Goal: Navigation & Orientation: Find specific page/section

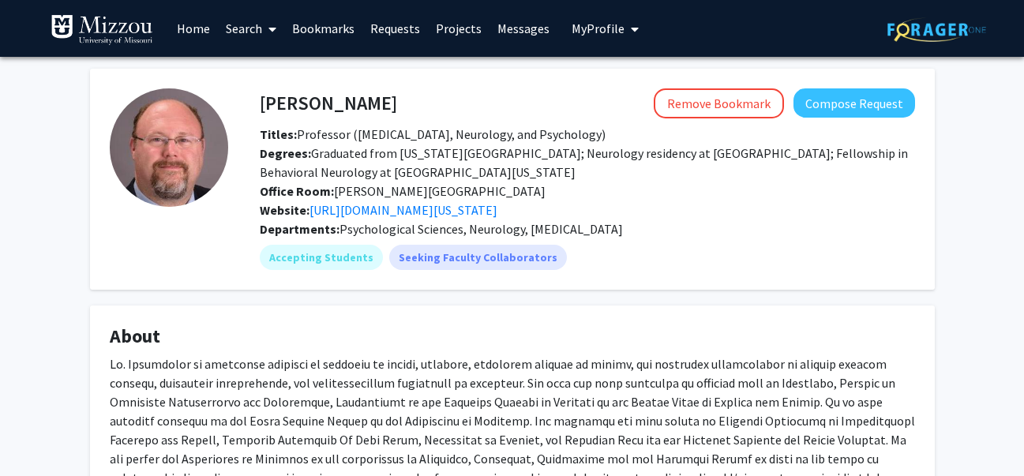
click at [186, 25] on link "Home" at bounding box center [193, 28] width 49 height 55
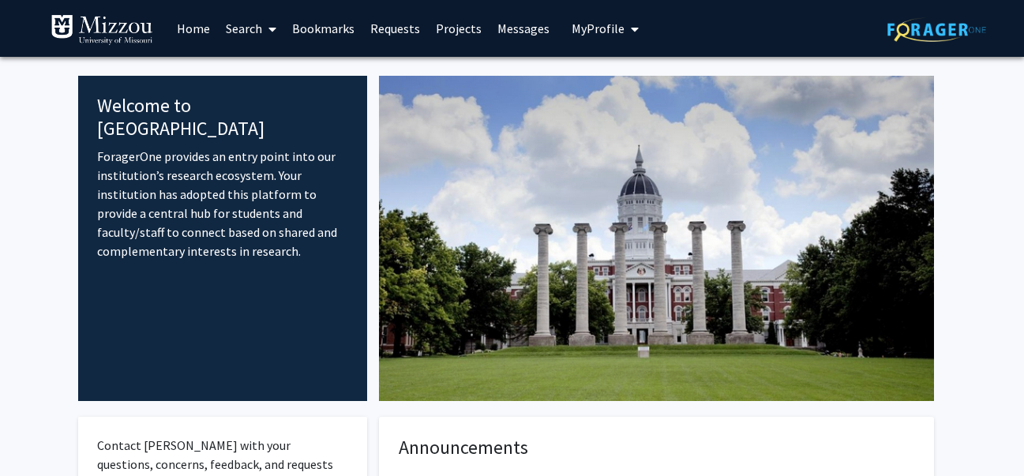
click at [392, 28] on link "Requests" at bounding box center [395, 28] width 66 height 55
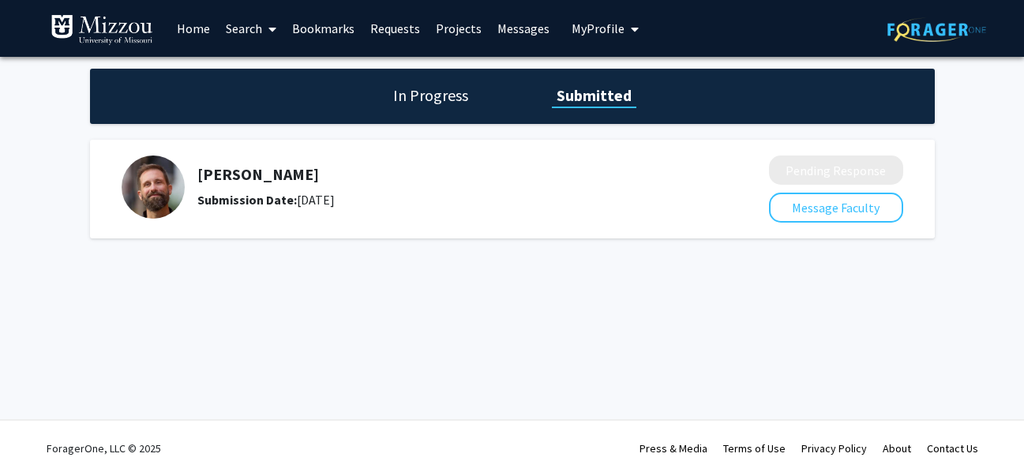
click at [505, 26] on link "Messages" at bounding box center [524, 28] width 68 height 55
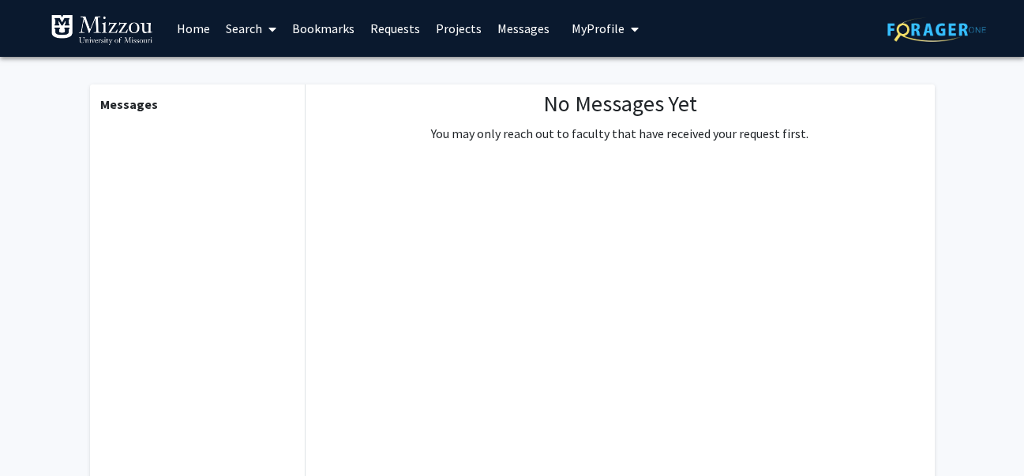
click at [310, 33] on link "Bookmarks" at bounding box center [323, 28] width 78 height 55
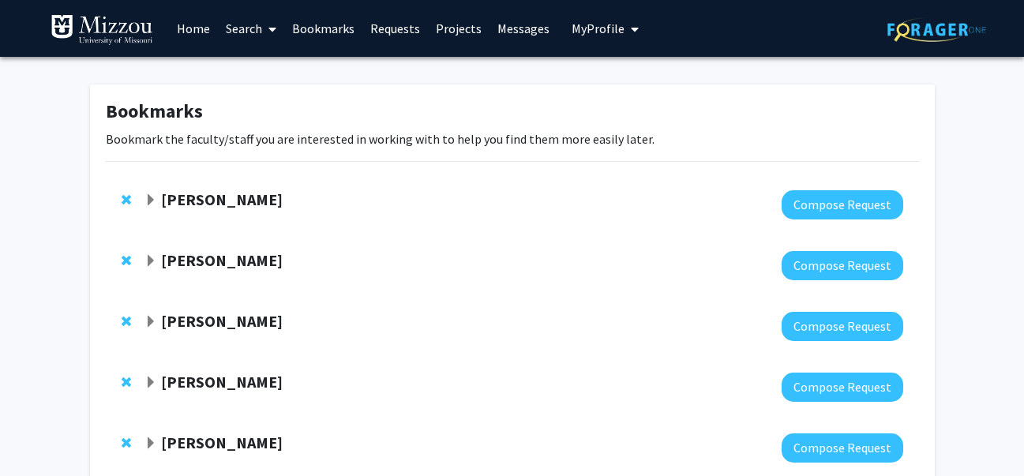
scroll to position [101, 0]
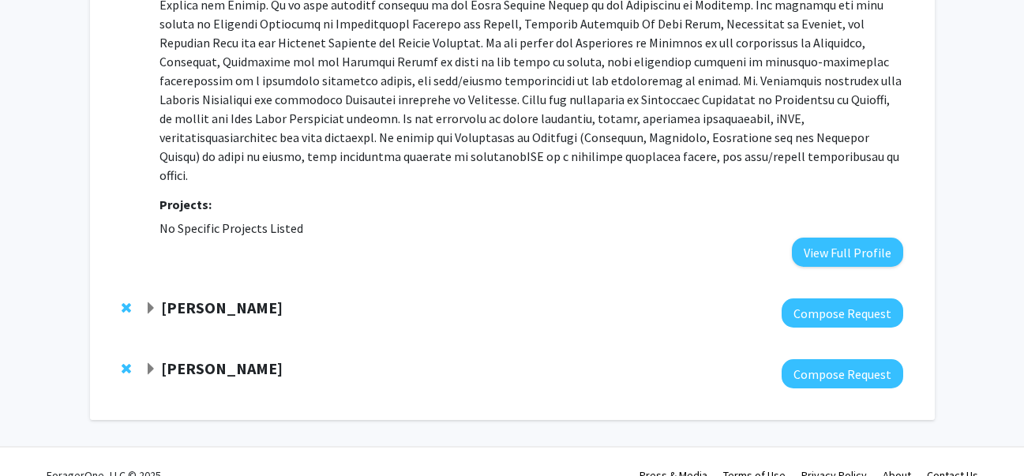
scroll to position [440, 0]
